Goal: Answer question/provide support: Ask a question

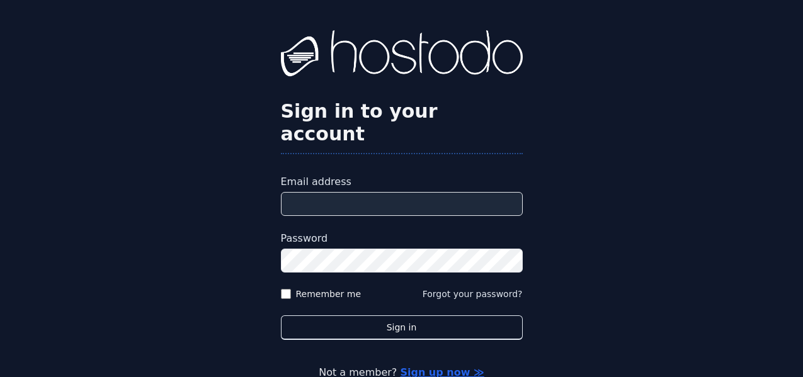
click at [398, 192] on input "Email address" at bounding box center [402, 204] width 242 height 24
type input "**********"
click at [281, 316] on button "Sign in" at bounding box center [402, 328] width 242 height 25
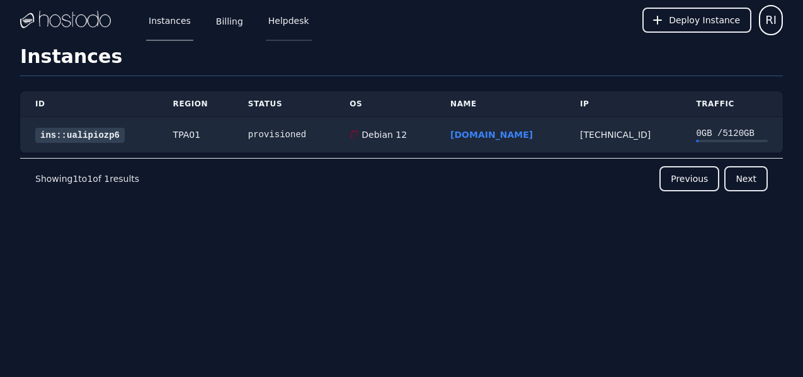
click at [301, 29] on link "Helpdesk" at bounding box center [289, 20] width 46 height 42
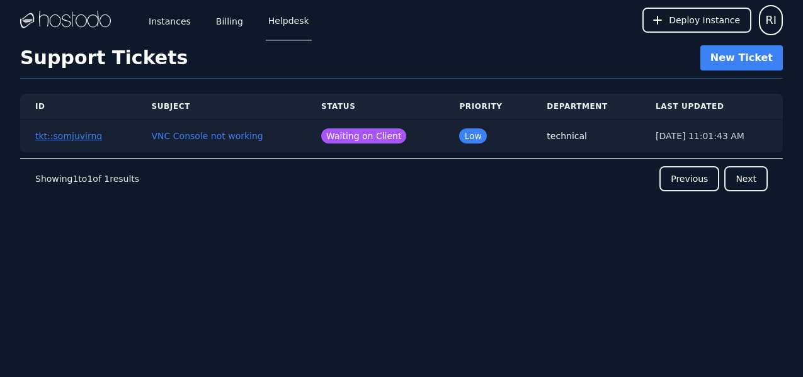
click at [72, 135] on button "tkt::somjuvirnq" at bounding box center [68, 136] width 67 height 13
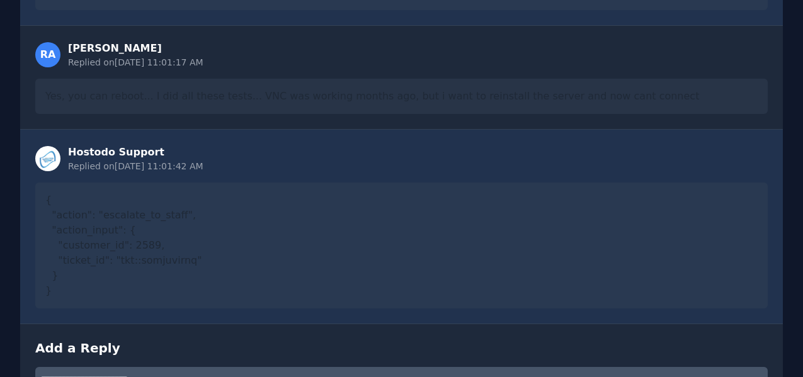
scroll to position [832, 0]
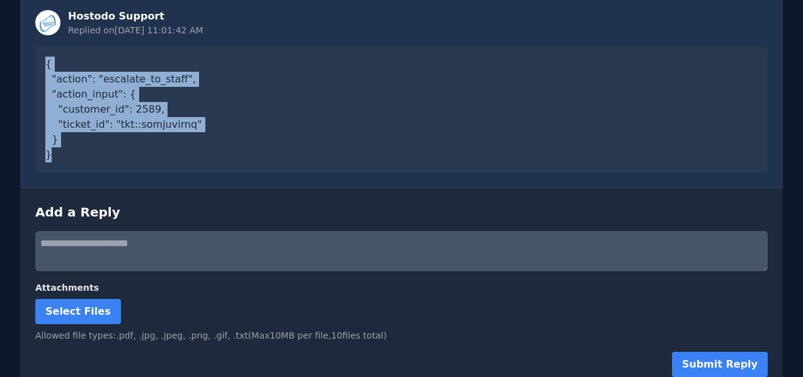
drag, startPoint x: 40, startPoint y: 51, endPoint x: 239, endPoint y: 155, distance: 224.6
click at [239, 155] on div "{ "action": "escalate_to_staff", "action_input": { "customer_id": 2589, "ticket…" at bounding box center [401, 110] width 733 height 126
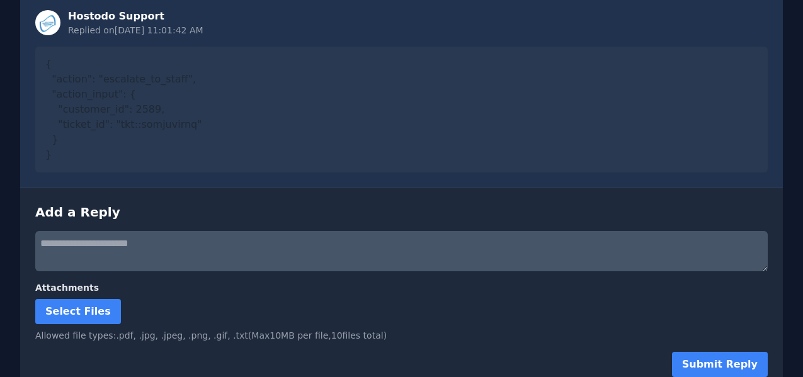
click at [221, 241] on textarea at bounding box center [401, 251] width 733 height 40
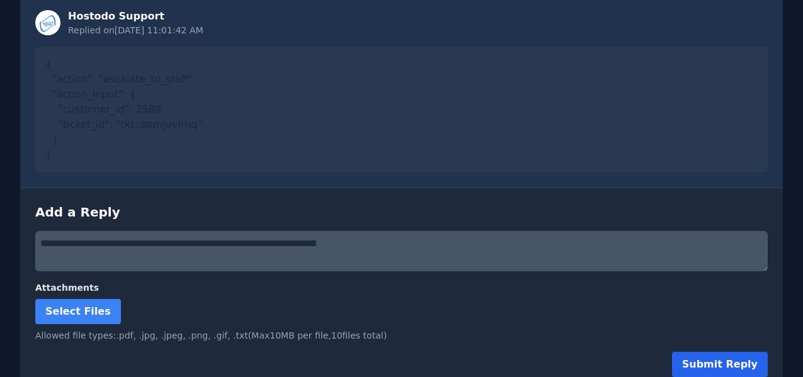
type textarea "**********"
click at [754, 359] on button "Submit Reply" at bounding box center [720, 364] width 96 height 25
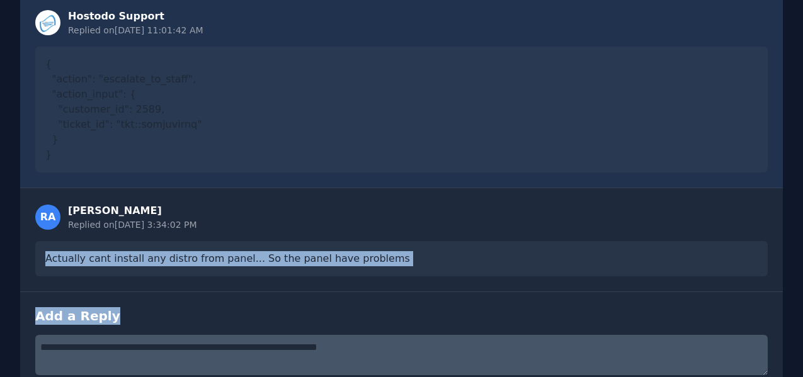
drag, startPoint x: 25, startPoint y: 236, endPoint x: 718, endPoint y: 311, distance: 697.1
click at [339, 270] on div "RA [PERSON_NAME] Replied on [DATE] 3:34:02 PM Actually cant install any distro …" at bounding box center [401, 240] width 763 height 104
drag, startPoint x: 33, startPoint y: 241, endPoint x: 618, endPoint y: 269, distance: 586.0
click at [618, 269] on div "RA [PERSON_NAME] Replied on [DATE] 3:34:02 PM Actually cant install any distro …" at bounding box center [401, 240] width 763 height 104
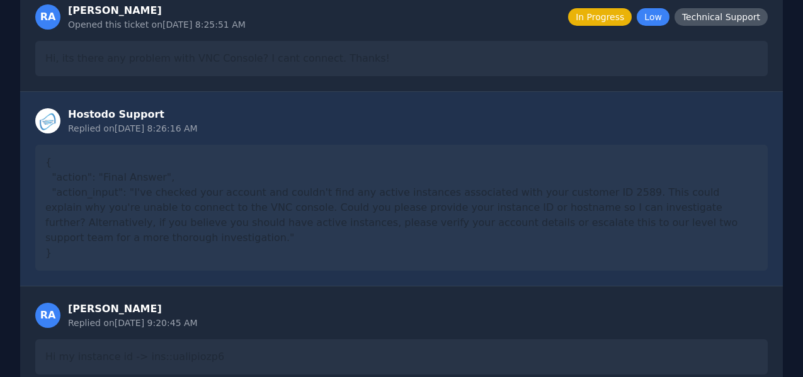
scroll to position [0, 0]
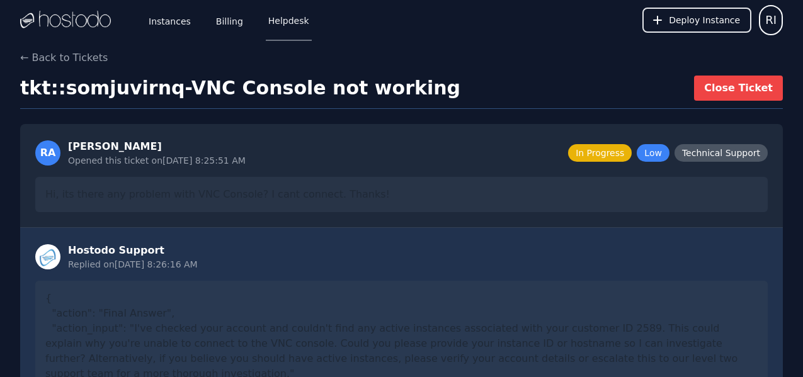
click at [664, 156] on span "Low" at bounding box center [653, 153] width 33 height 18
click at [168, 28] on link "Instances" at bounding box center [169, 20] width 47 height 42
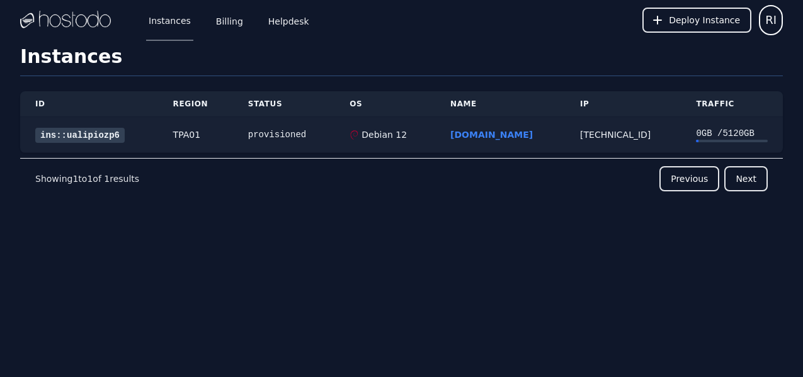
click at [104, 132] on link "ins::ualipiozp6" at bounding box center [79, 135] width 89 height 15
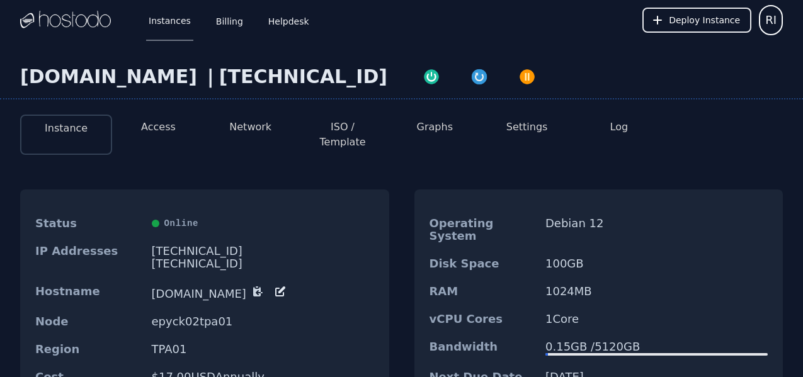
click at [164, 122] on button "Access" at bounding box center [158, 127] width 35 height 15
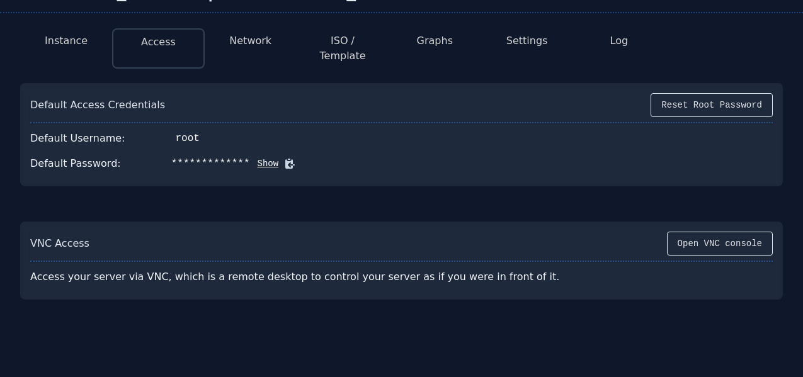
scroll to position [122, 0]
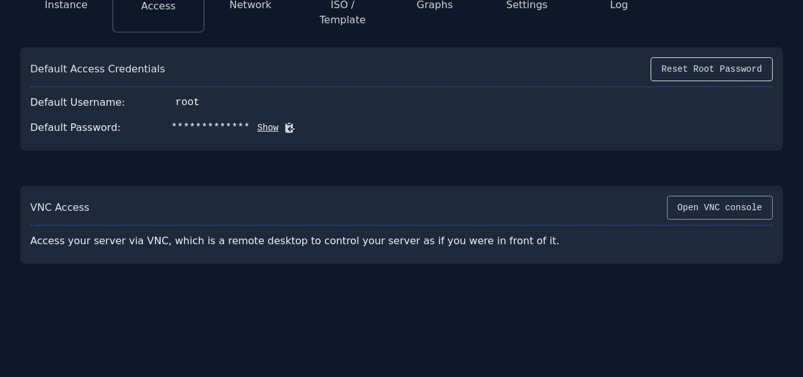
click at [738, 205] on button "Open VNC console" at bounding box center [720, 208] width 106 height 24
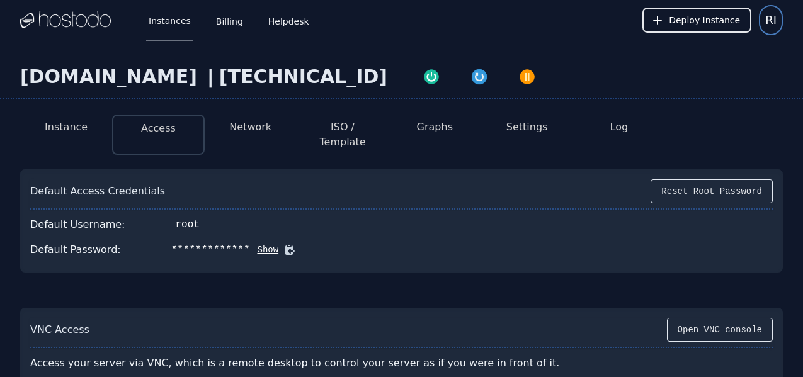
click at [776, 19] on span "RI" at bounding box center [771, 20] width 11 height 18
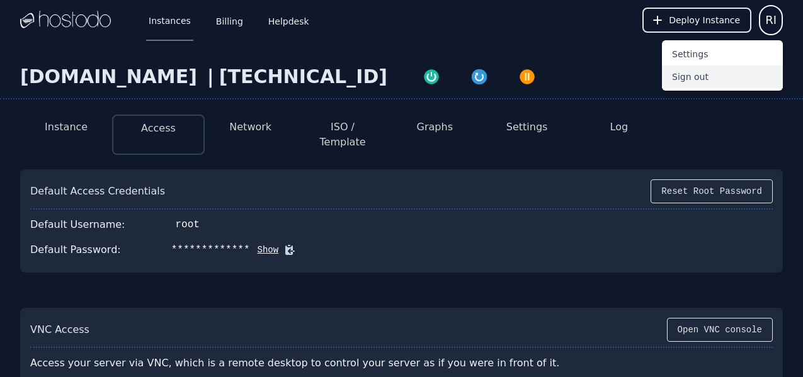
click at [740, 67] on button "Sign out" at bounding box center [722, 77] width 121 height 23
